Goal: Communication & Community: Share content

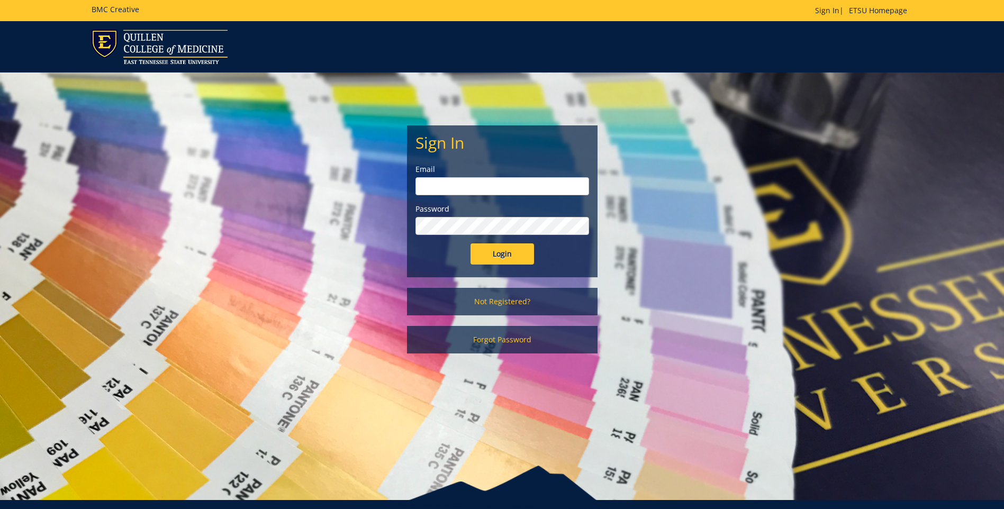
type input "[EMAIL_ADDRESS][DOMAIN_NAME]"
click at [499, 259] on input "Login" at bounding box center [503, 254] width 64 height 21
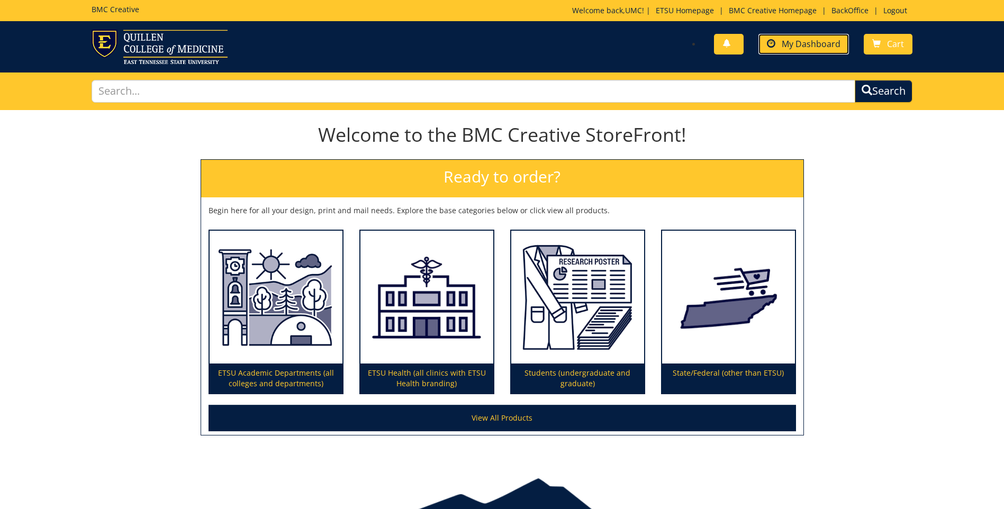
click at [792, 37] on link "My Dashboard" at bounding box center [804, 44] width 91 height 21
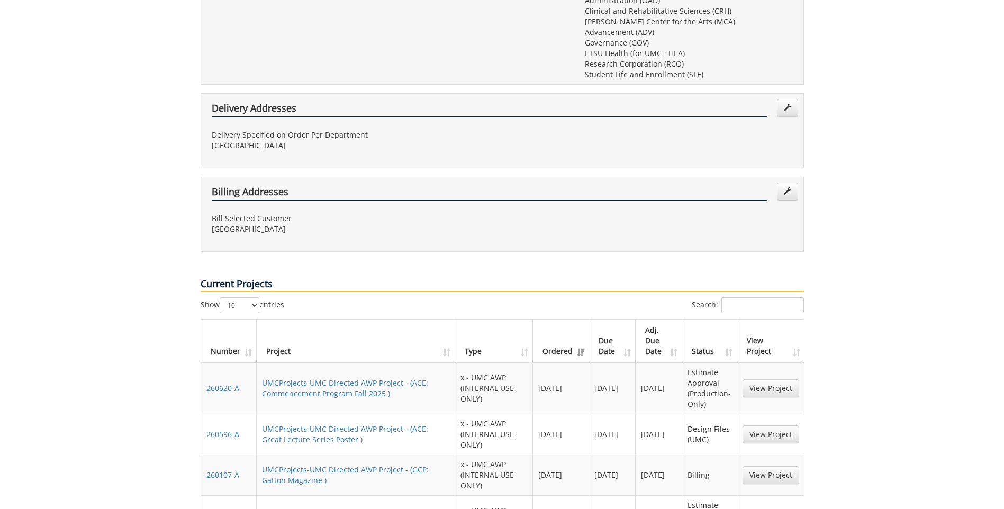
scroll to position [529, 0]
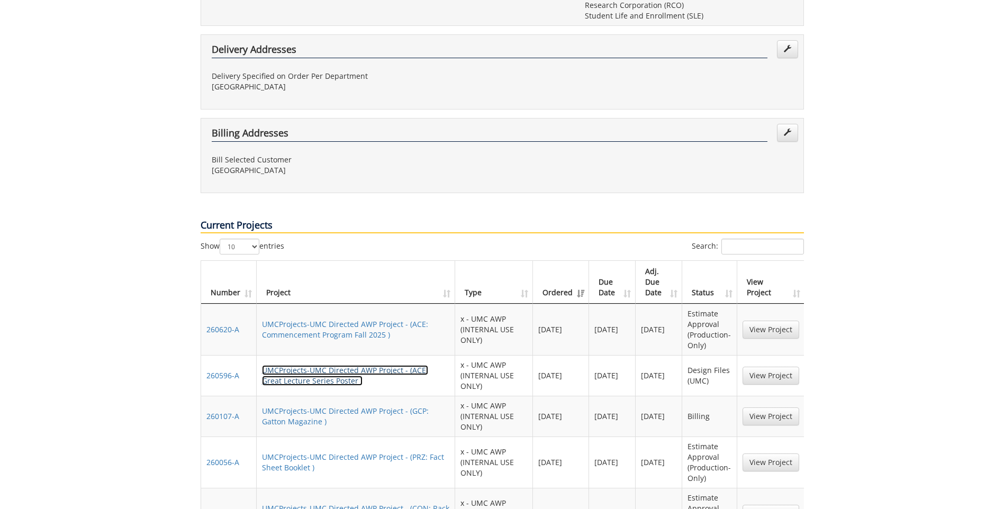
click at [330, 365] on link "UMCProjects-UMC Directed AWP Project - (ACE: Great Lecture Series Poster )" at bounding box center [345, 375] width 166 height 21
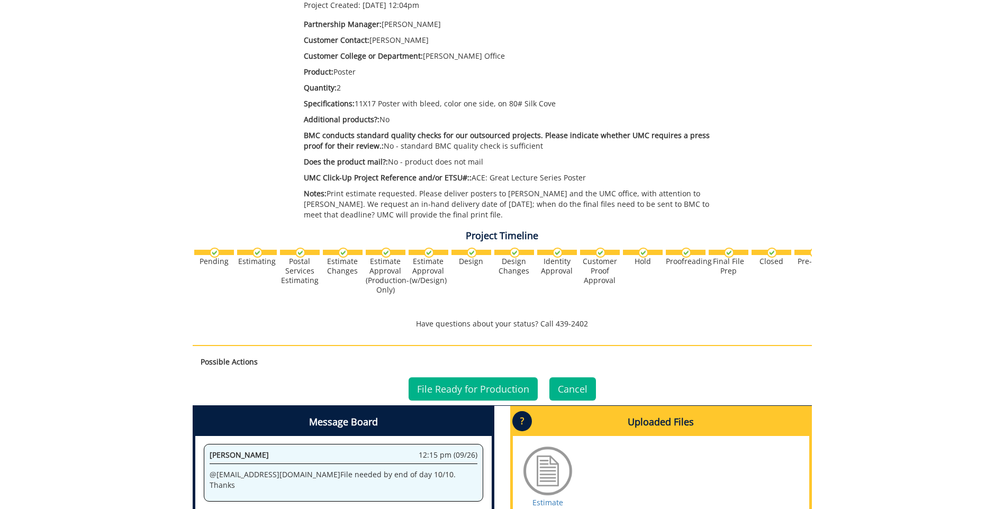
scroll to position [318, 0]
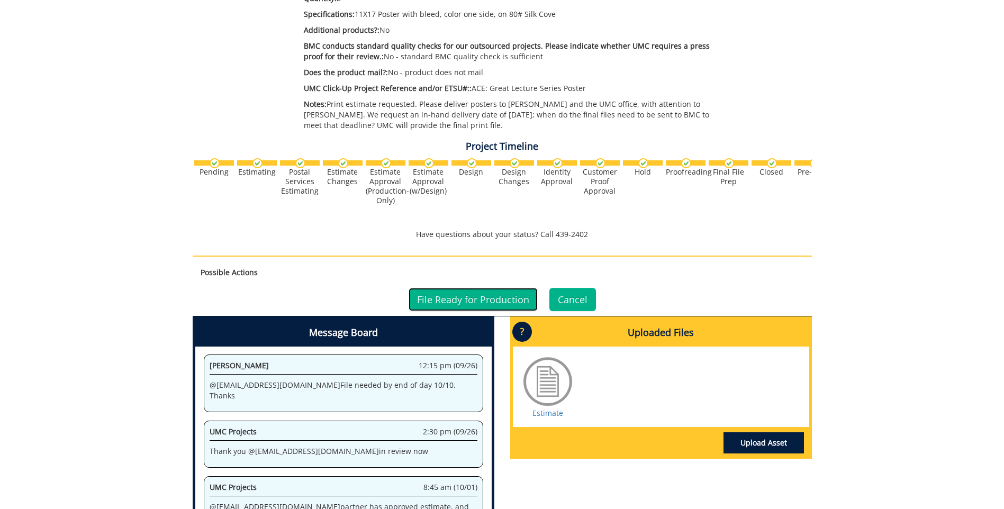
click at [459, 307] on link "File Ready for Production" at bounding box center [473, 299] width 129 height 23
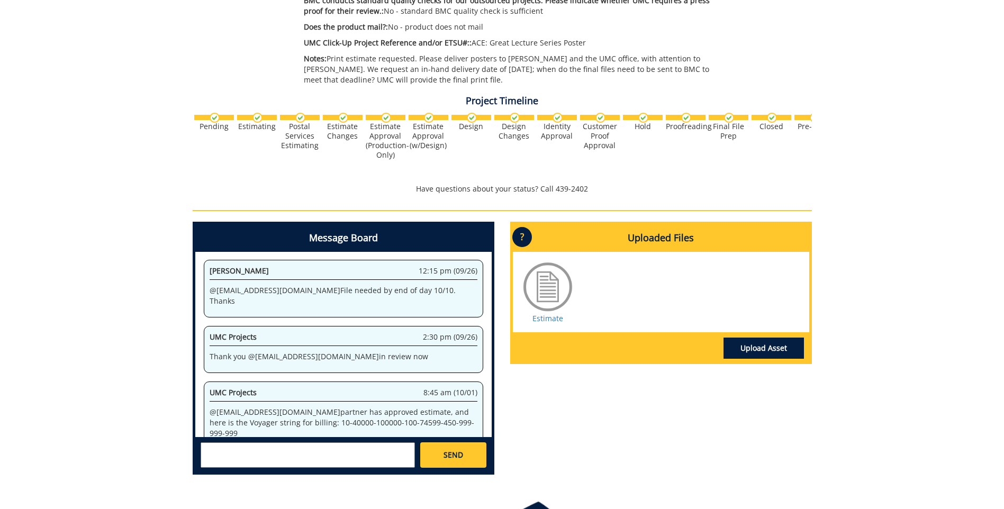
scroll to position [440, 0]
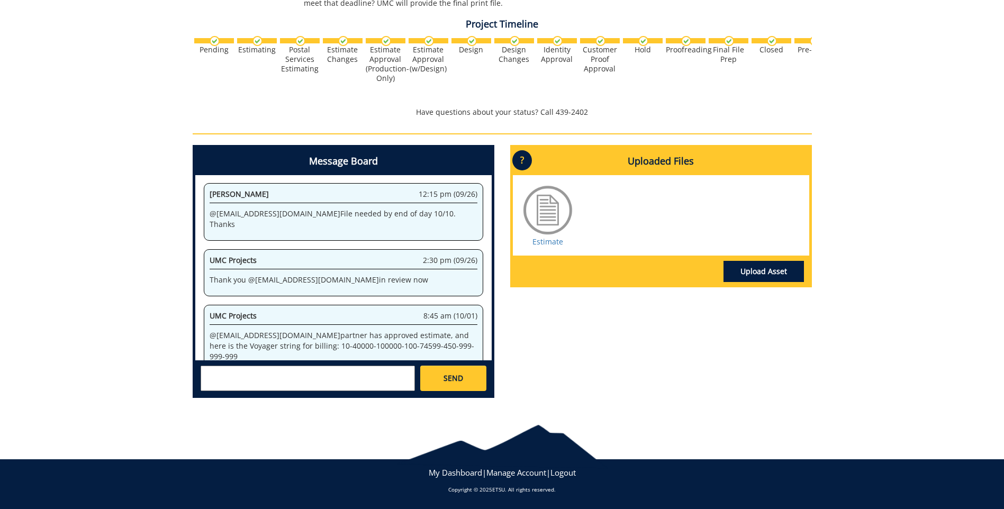
click at [249, 376] on textarea at bounding box center [308, 378] width 214 height 25
paste textarea "[URL][DOMAIN_NAME]"
type textarea "@[EMAIL_ADDRESS][DOMAIN_NAME] final files here [URL][DOMAIN_NAME]"
click at [454, 378] on span "SEND" at bounding box center [454, 378] width 20 height 11
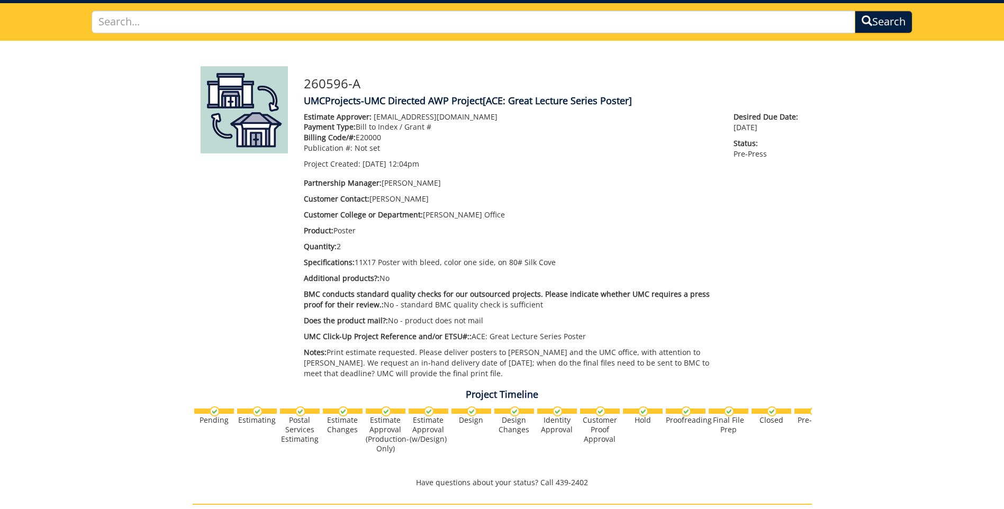
scroll to position [10410, 0]
